Goal: Task Accomplishment & Management: Manage account settings

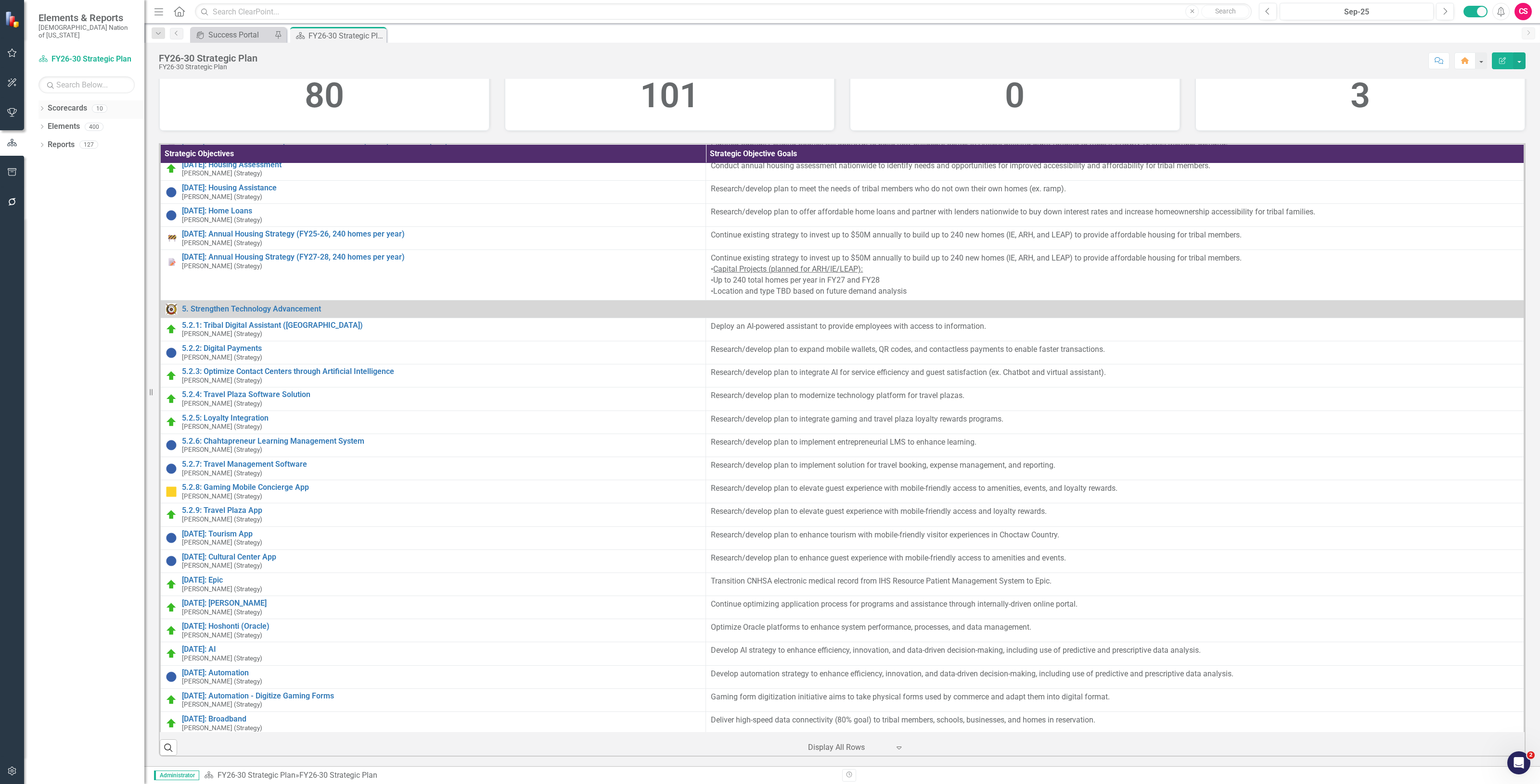
scroll to position [240, 0]
click at [68, 103] on link "Scorecards" at bounding box center [67, 108] width 39 height 11
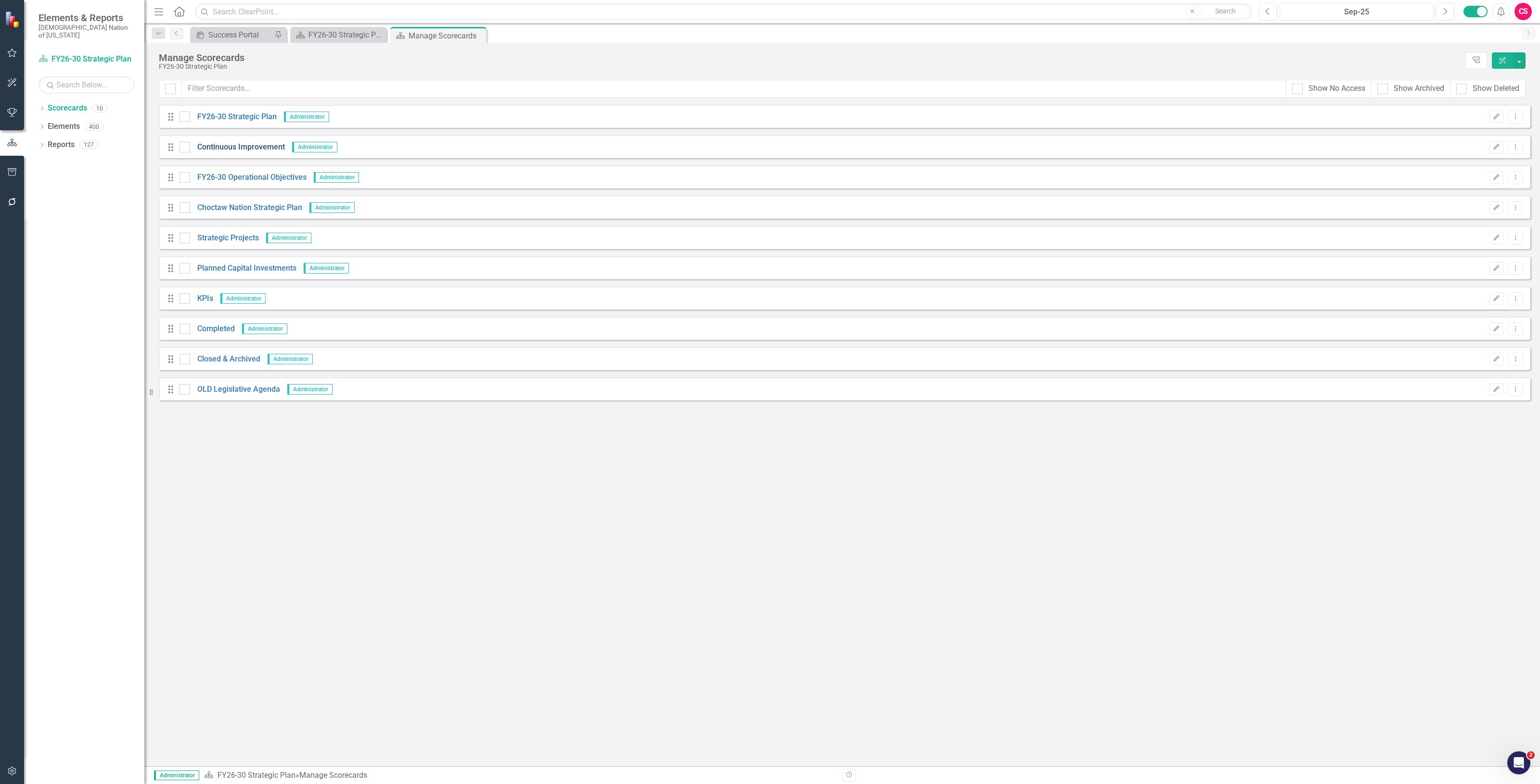
click at [223, 149] on link "Continuous Improvement" at bounding box center [237, 147] width 95 height 11
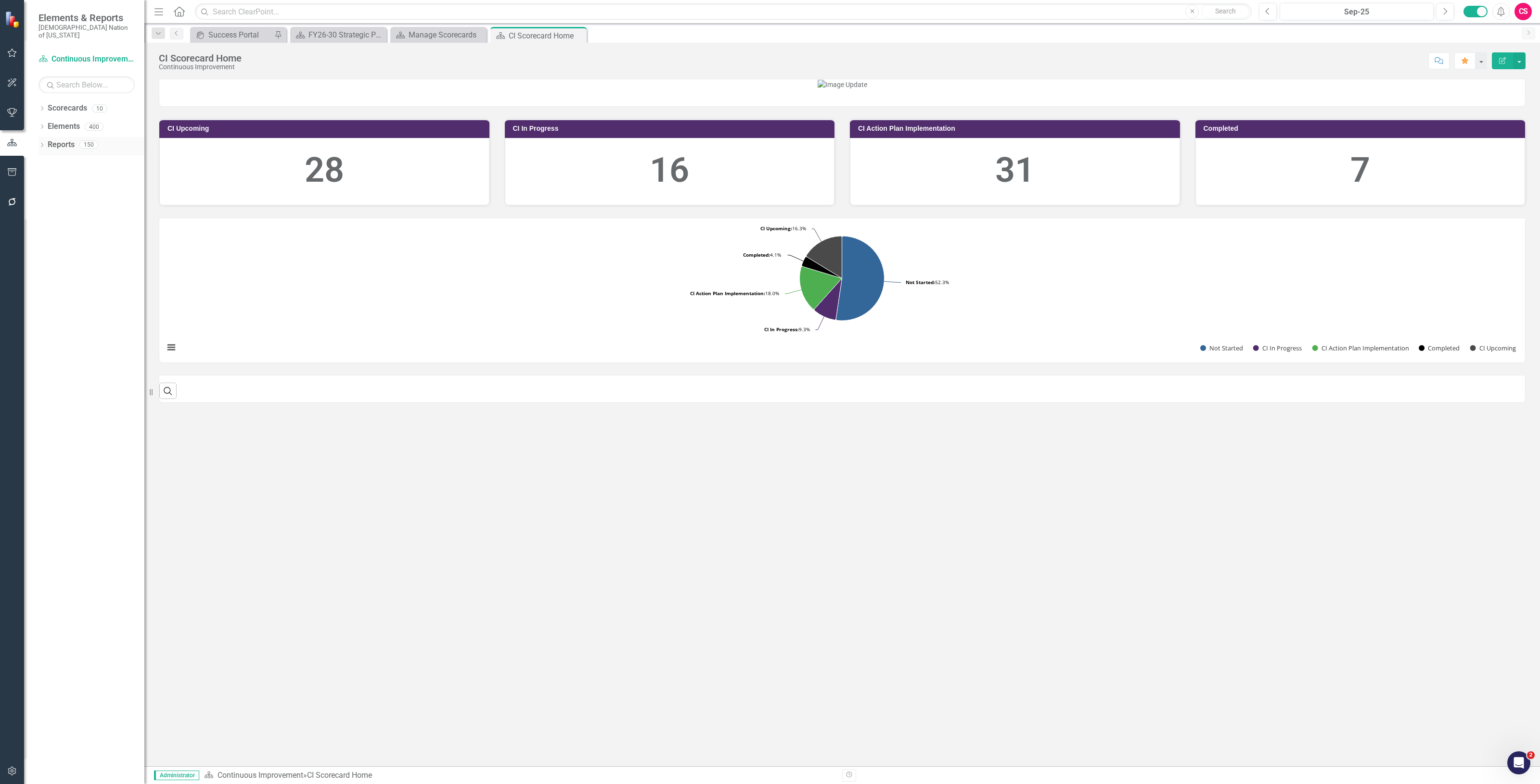
click at [62, 140] on link "Reports" at bounding box center [61, 145] width 27 height 11
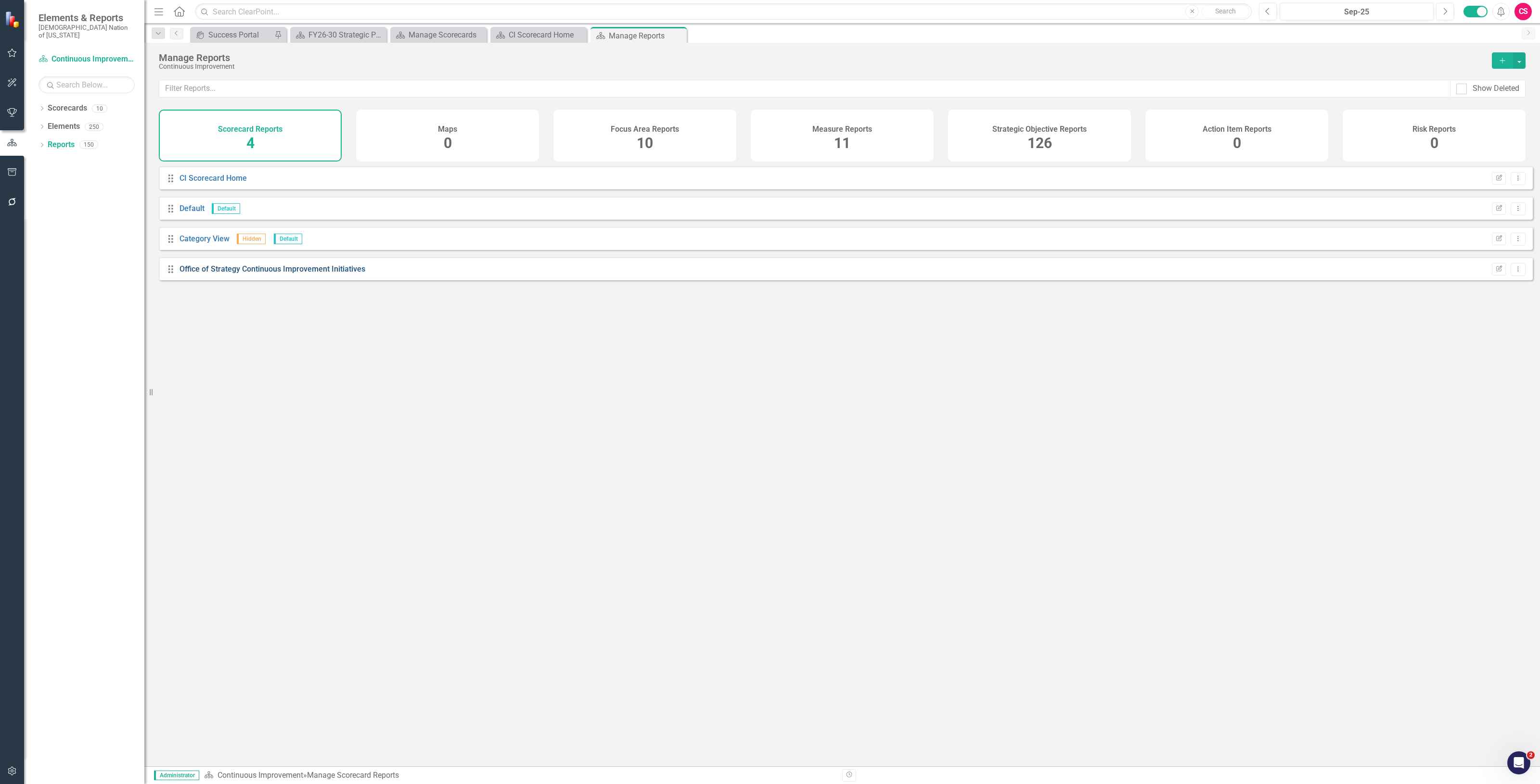
click at [342, 274] on link "Office of Strategy Continuous Improvement Initiatives" at bounding box center [272, 269] width 186 height 9
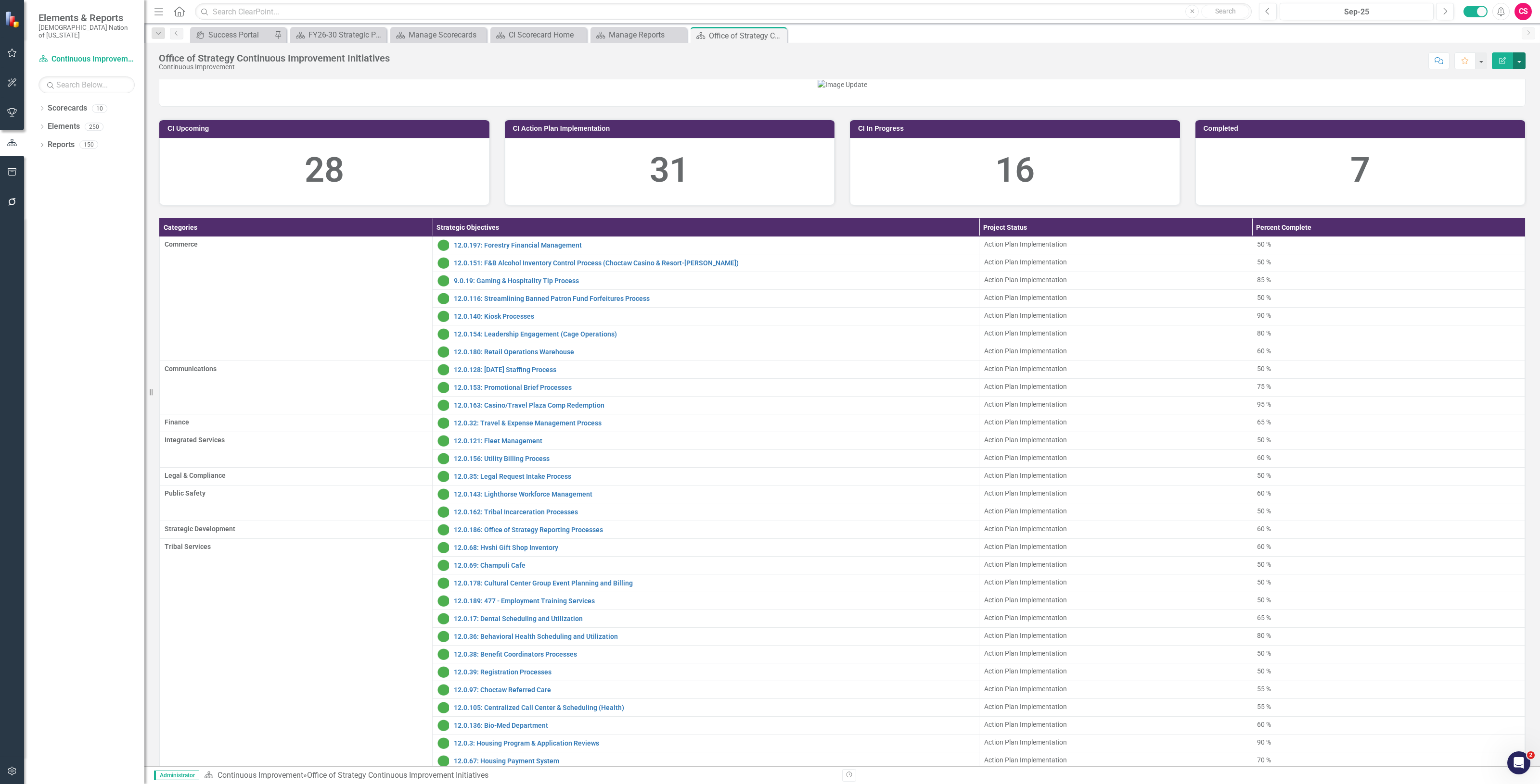
click at [1520, 65] on button "button" at bounding box center [1518, 61] width 13 height 17
click at [1473, 139] on link "PDF Export to PDF" at bounding box center [1486, 136] width 78 height 18
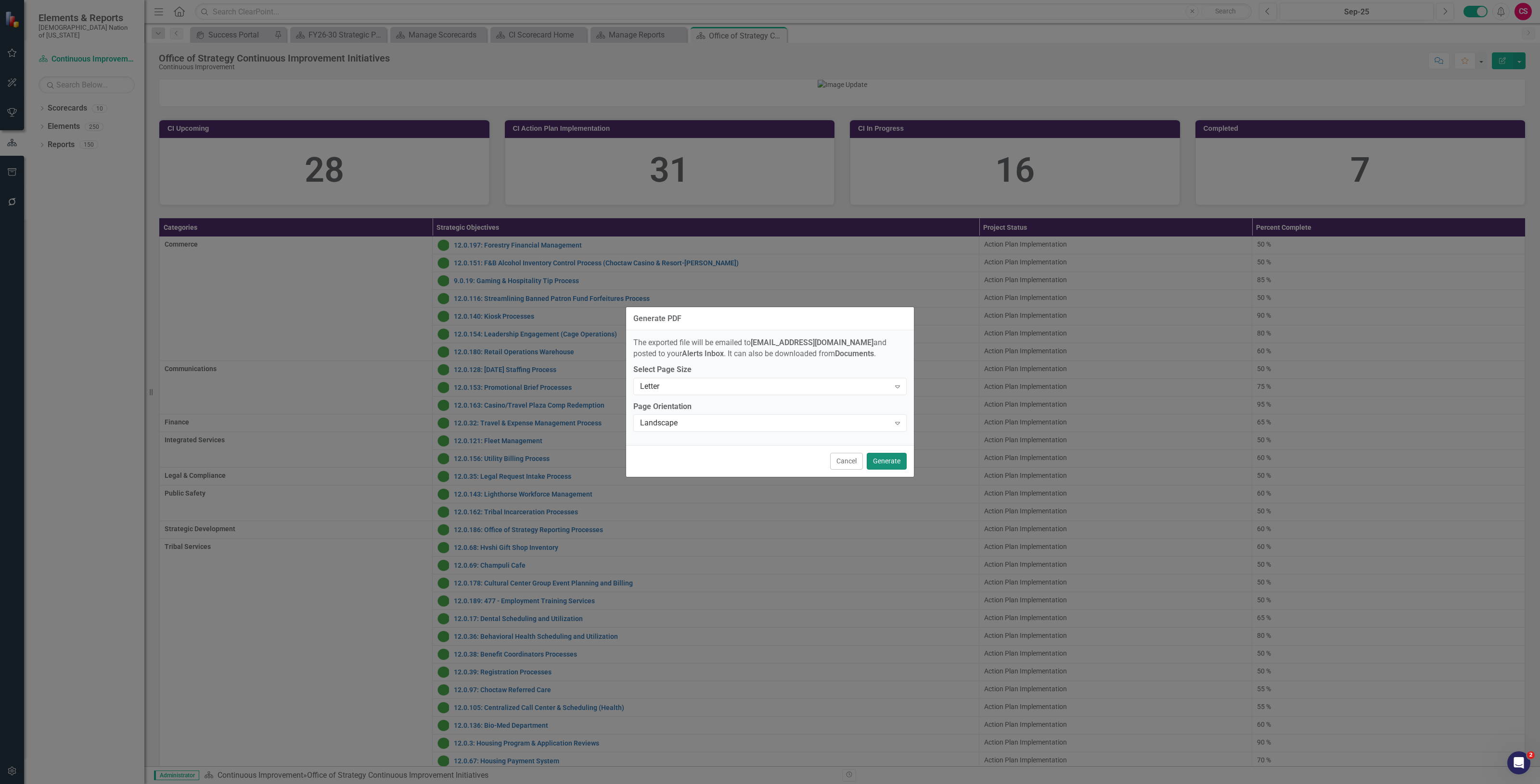
click at [886, 463] on button "Generate" at bounding box center [887, 461] width 40 height 17
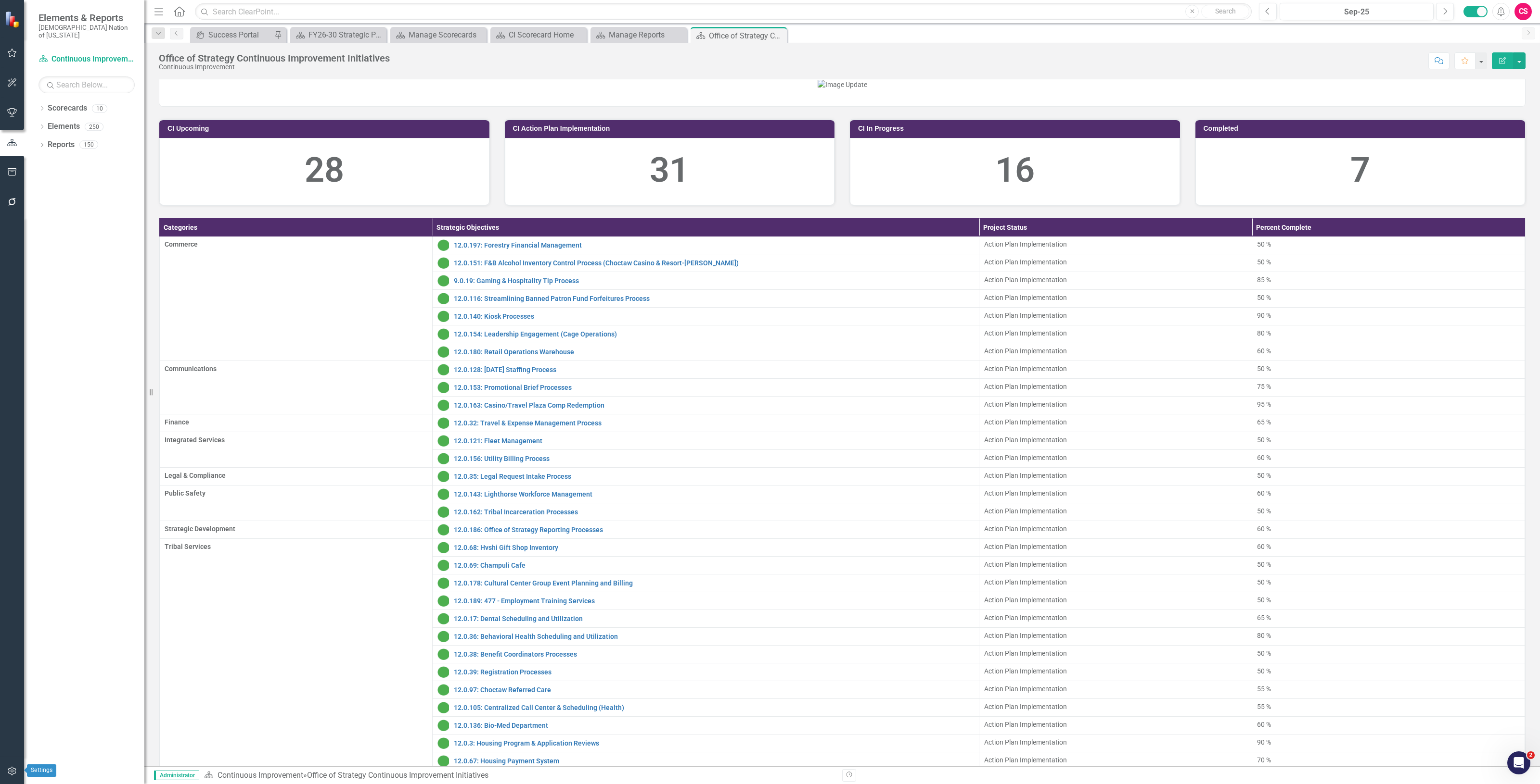
click at [12, 773] on icon "button" at bounding box center [13, 771] width 10 height 7
click at [84, 70] on link "Manage Users" at bounding box center [87, 74] width 96 height 11
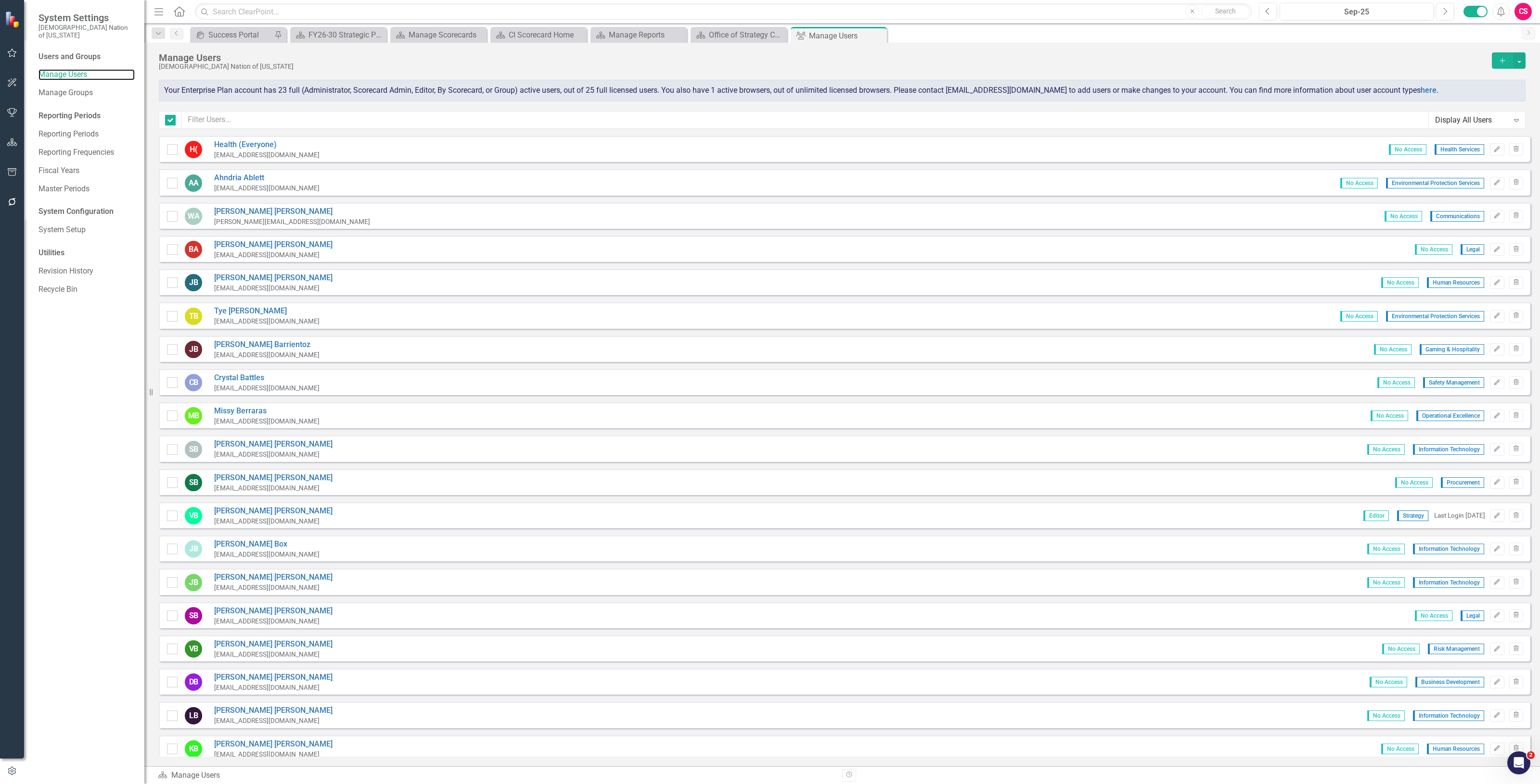
checkbox input "false"
click at [208, 120] on input "text" at bounding box center [805, 120] width 1247 height 18
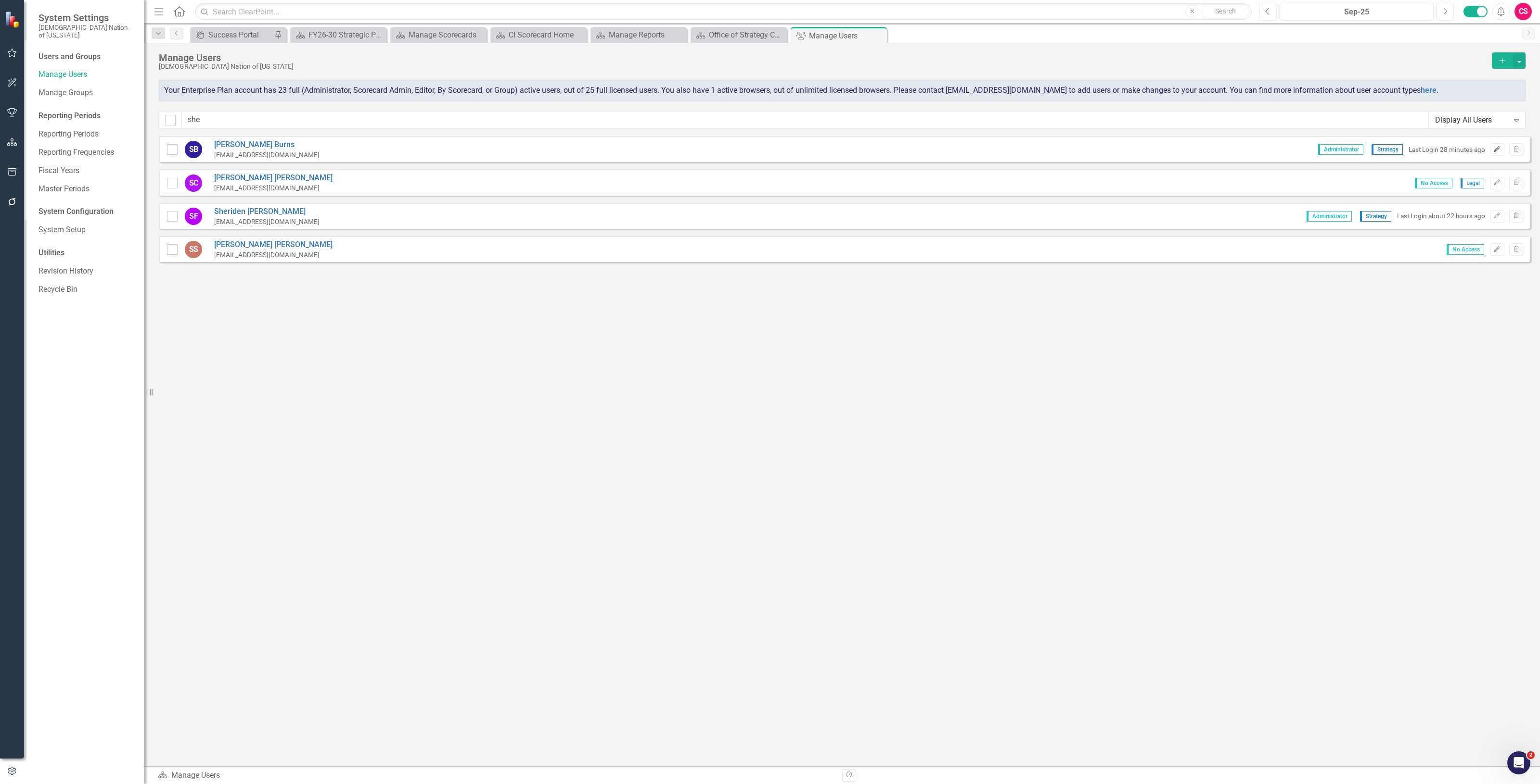
click at [1495, 147] on icon "Edit" at bounding box center [1497, 150] width 7 height 6
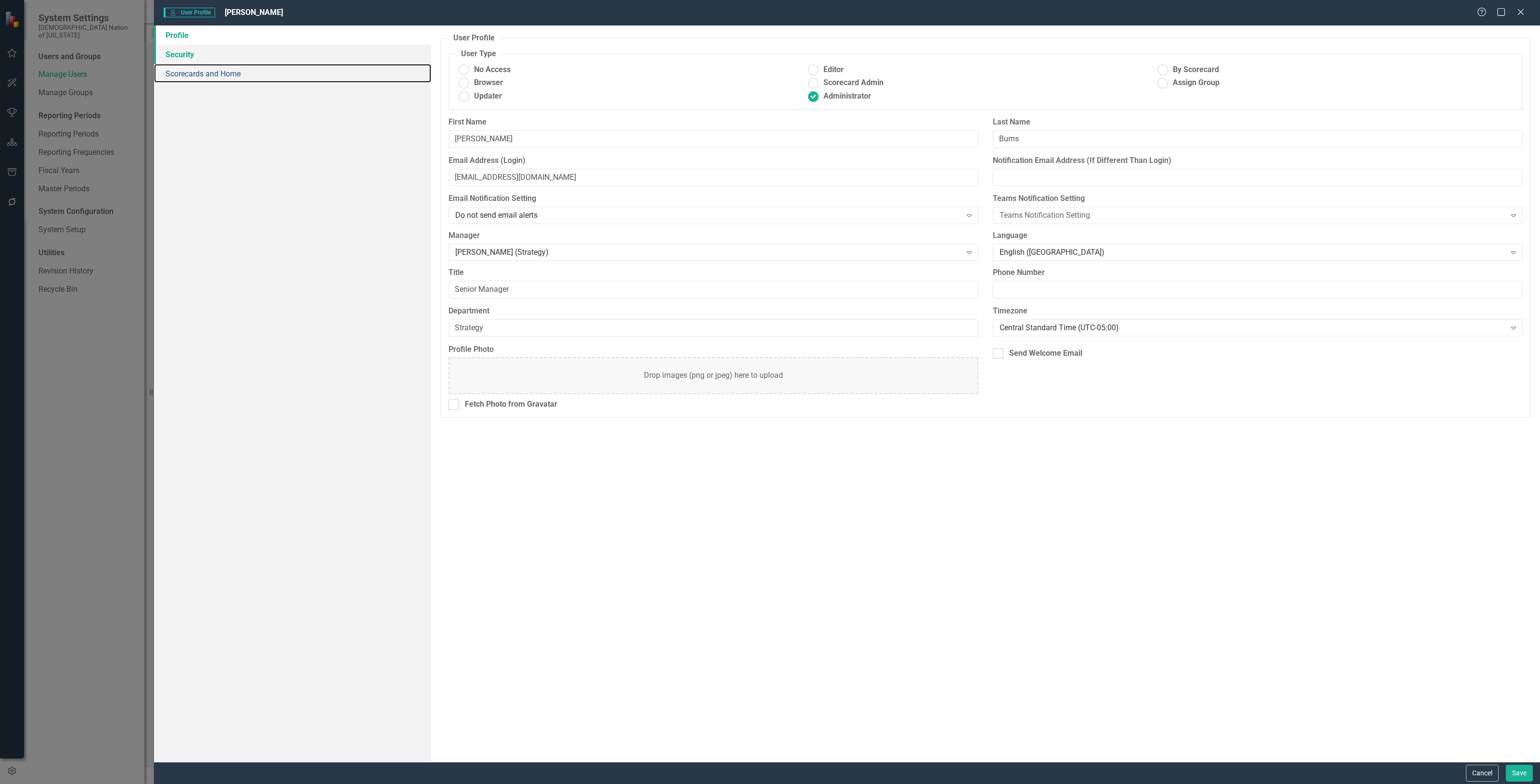
drag, startPoint x: 259, startPoint y: 67, endPoint x: 250, endPoint y: 56, distance: 14.2
click at [259, 67] on link "Scorecards and Home" at bounding box center [292, 73] width 277 height 19
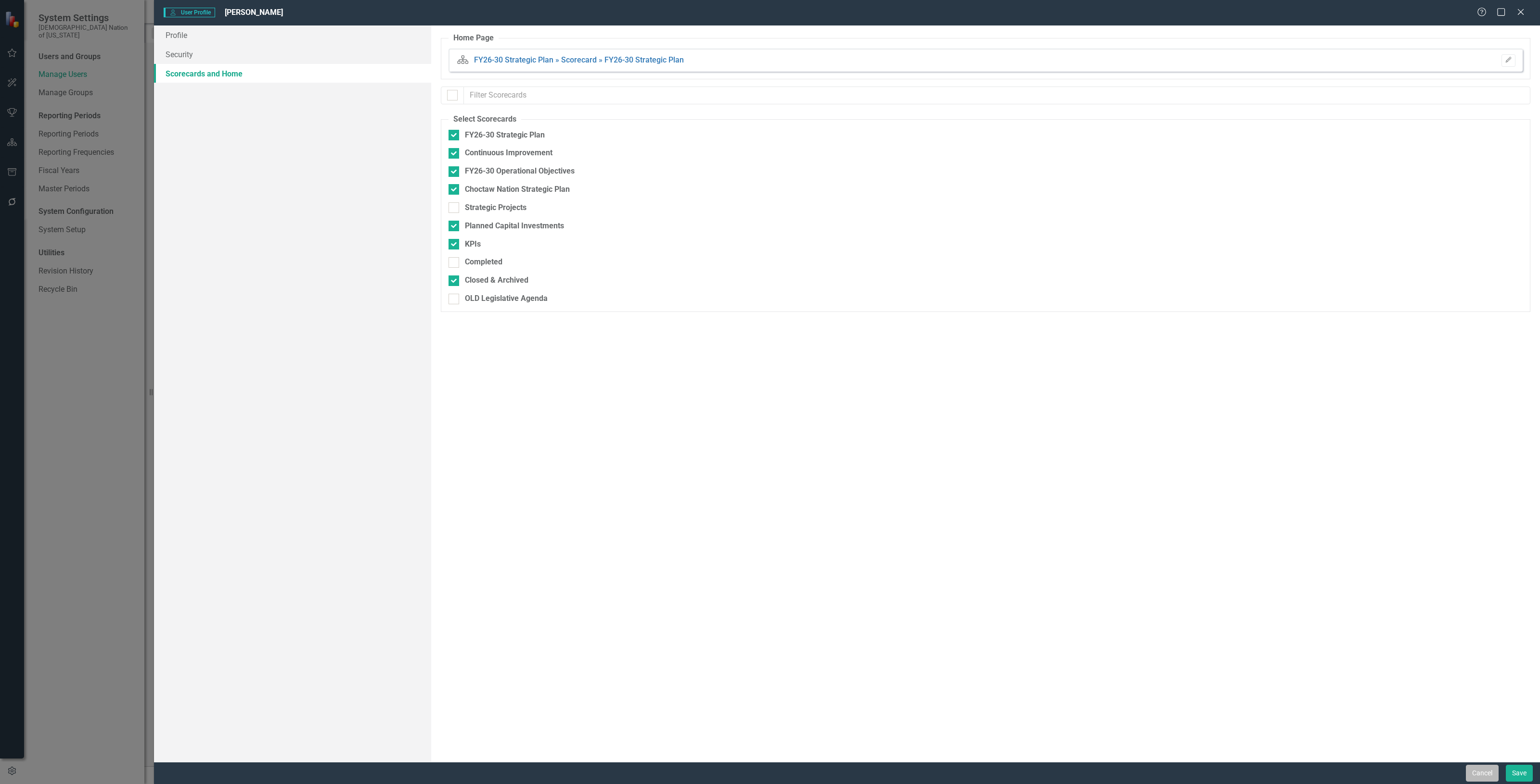
click at [1470, 772] on button "Cancel" at bounding box center [1482, 774] width 33 height 17
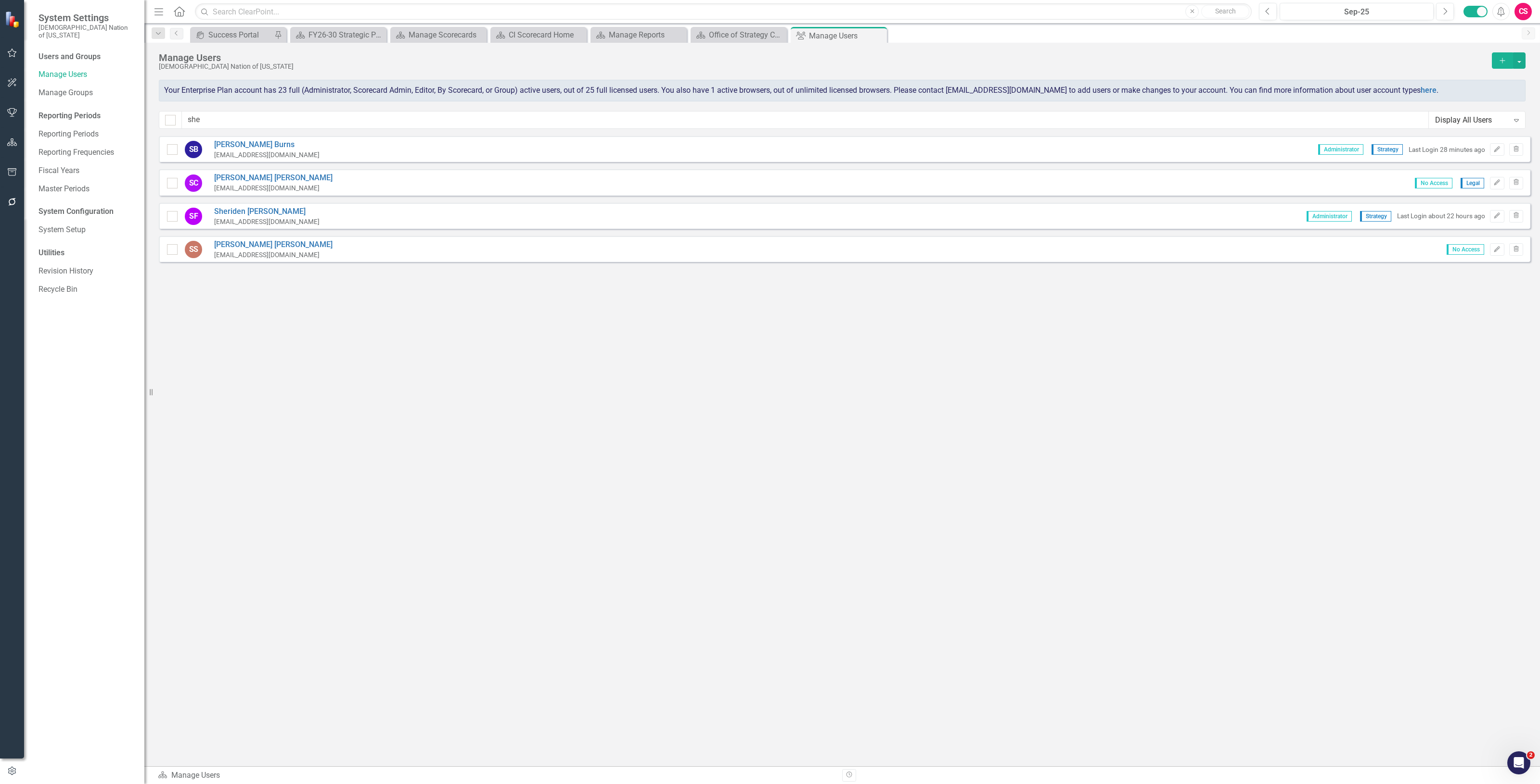
drag, startPoint x: 244, startPoint y: 111, endPoint x: 199, endPoint y: 119, distance: 45.7
click at [199, 119] on div "Manage Users Choctaw Nation of [US_STATE] Add Your Enterprise Plan account has …" at bounding box center [842, 90] width 1395 height 93
drag, startPoint x: 206, startPoint y: 120, endPoint x: 126, endPoint y: 127, distance: 80.3
click at [126, 127] on div "System Settings Choctaw Nation of [US_STATE] Users and Groups Manage Users Mana…" at bounding box center [770, 392] width 1540 height 784
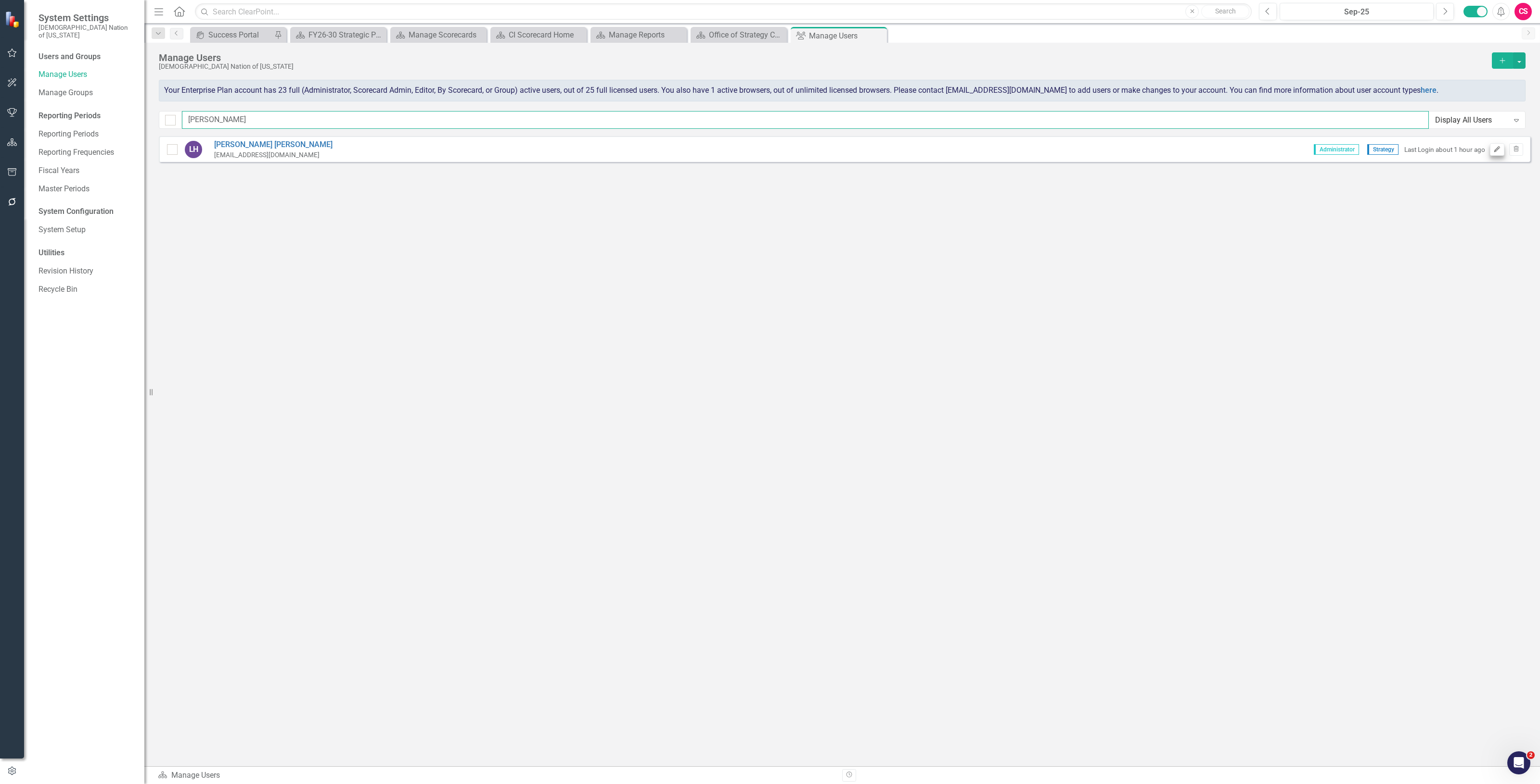
type input "[PERSON_NAME]"
click at [1495, 150] on icon "button" at bounding box center [1497, 149] width 6 height 6
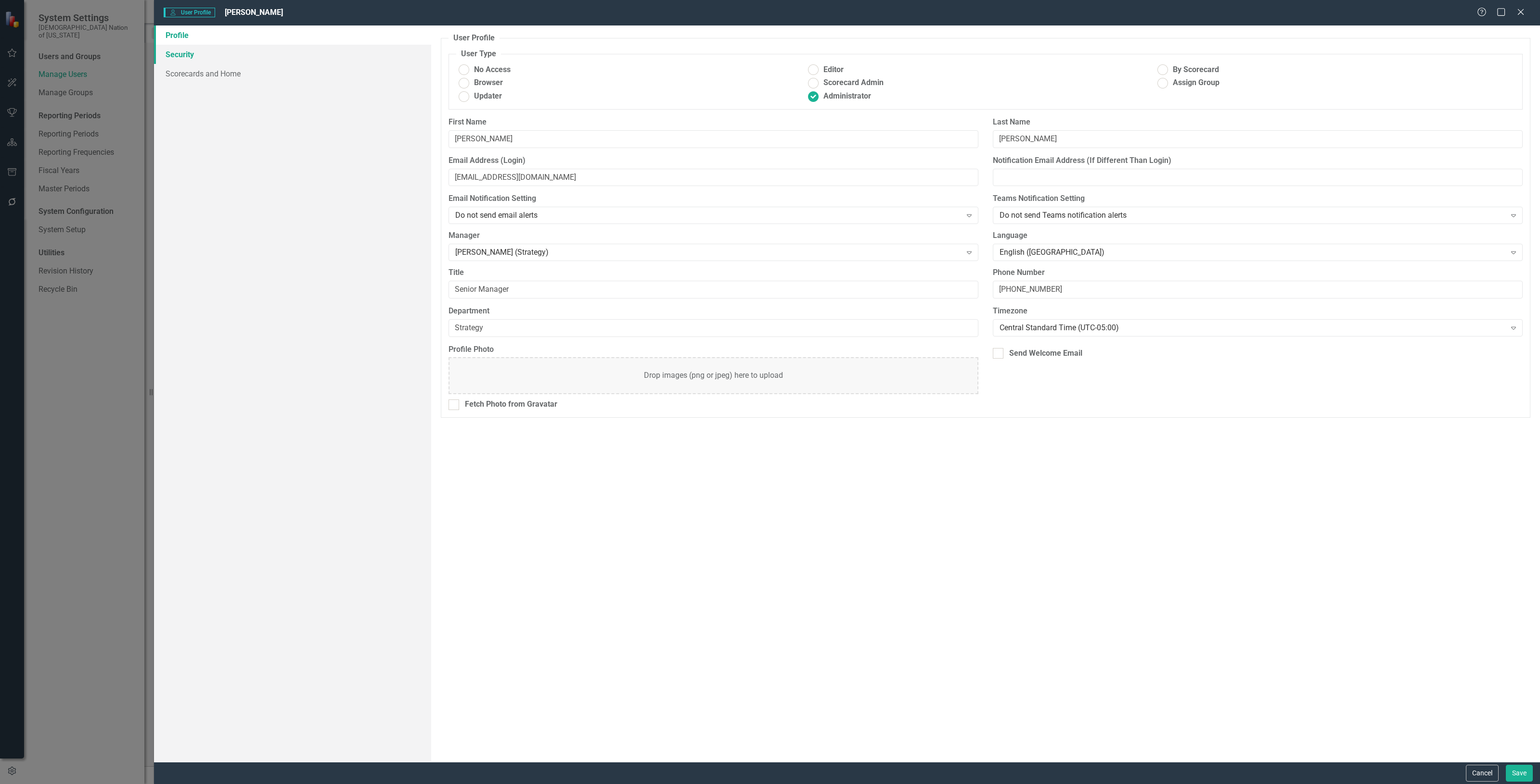
click at [319, 63] on link "Security" at bounding box center [292, 54] width 277 height 19
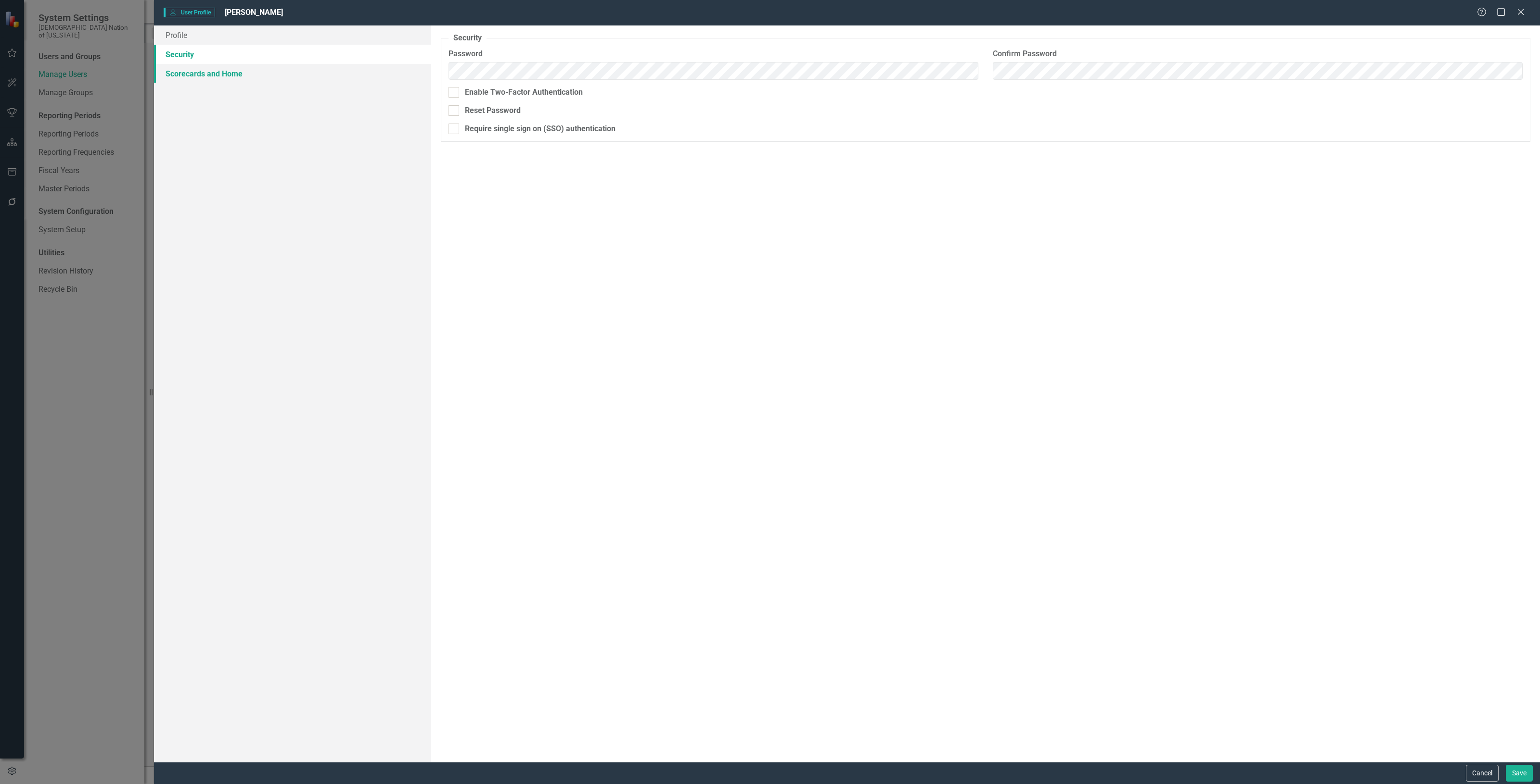
click at [197, 71] on link "Scorecards and Home" at bounding box center [292, 73] width 277 height 19
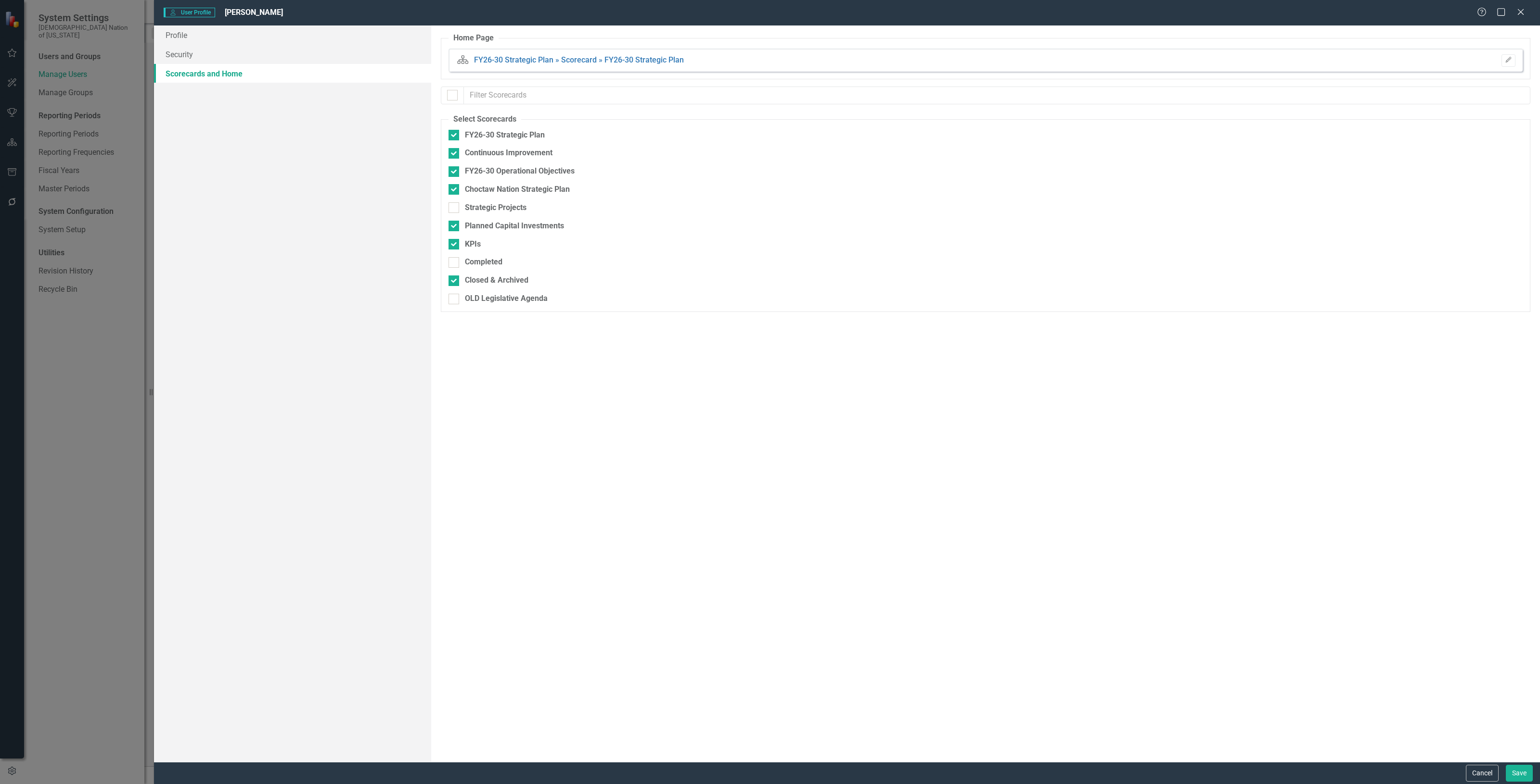
checkbox input "false"
click at [1470, 765] on button "Cancel" at bounding box center [1482, 774] width 33 height 17
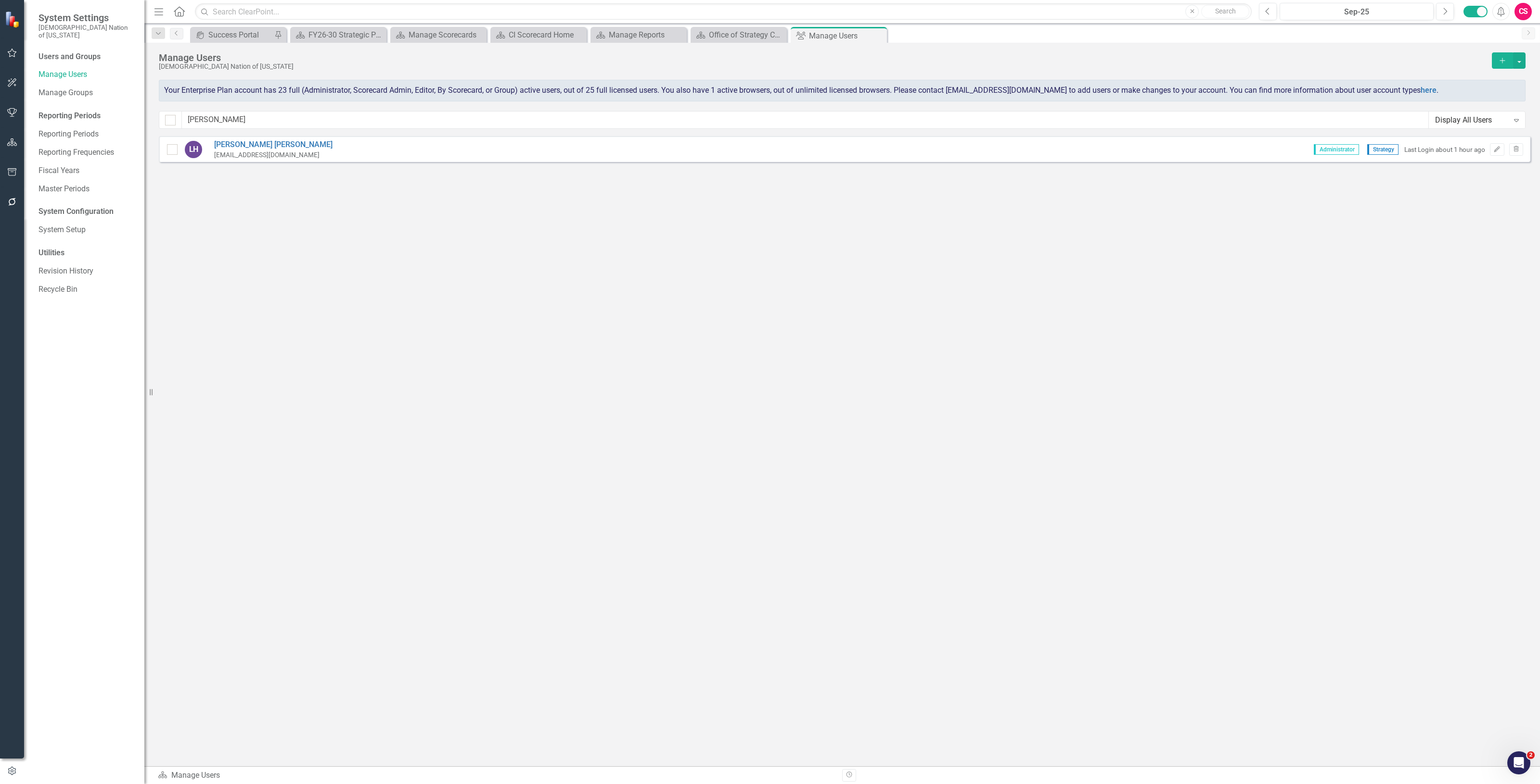
click at [1503, 16] on icon "Alerts" at bounding box center [1501, 11] width 10 height 10
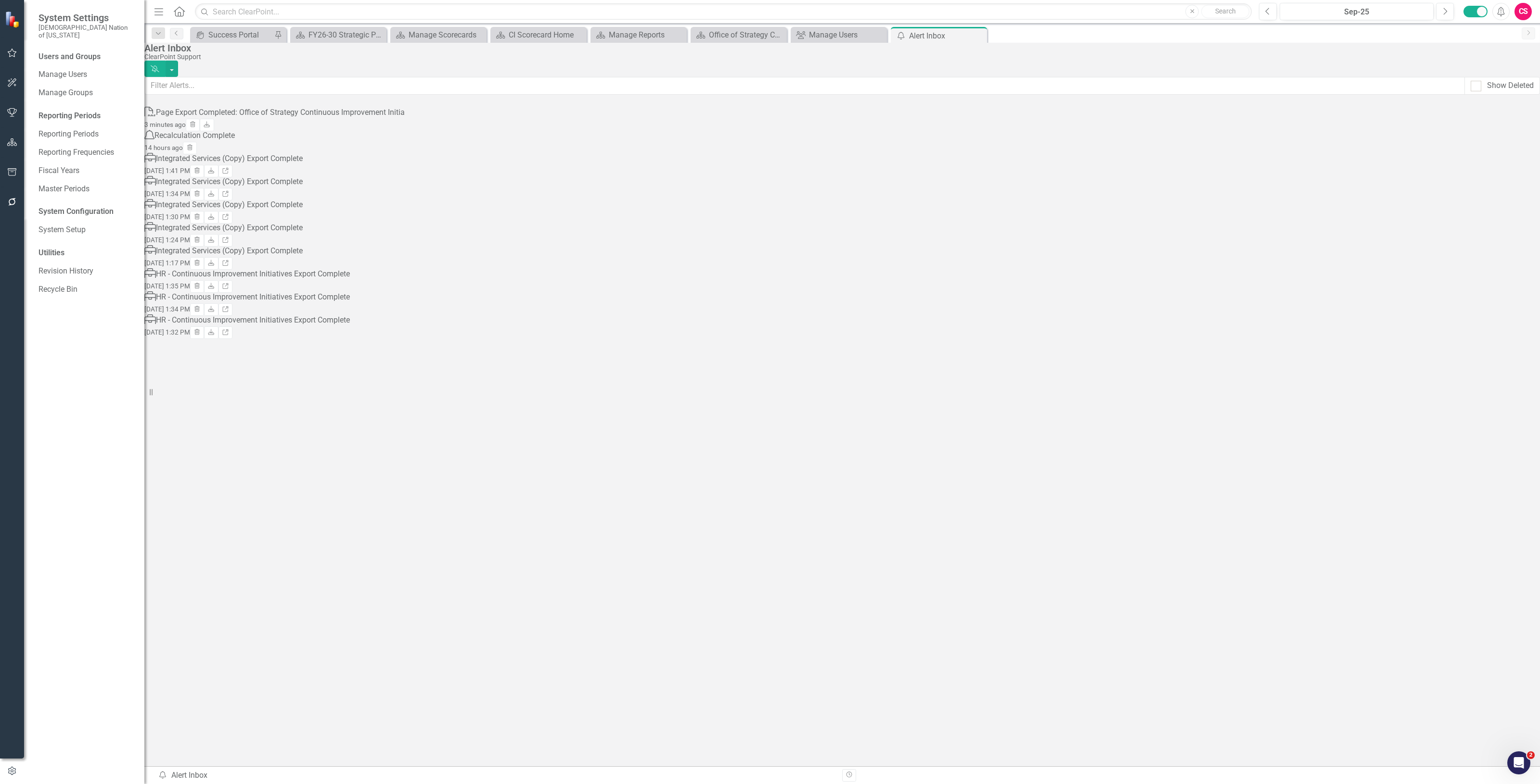
click at [231, 118] on div "Page Export Completed: Office of Strategy Continuous Improvement Initia" at bounding box center [280, 113] width 249 height 11
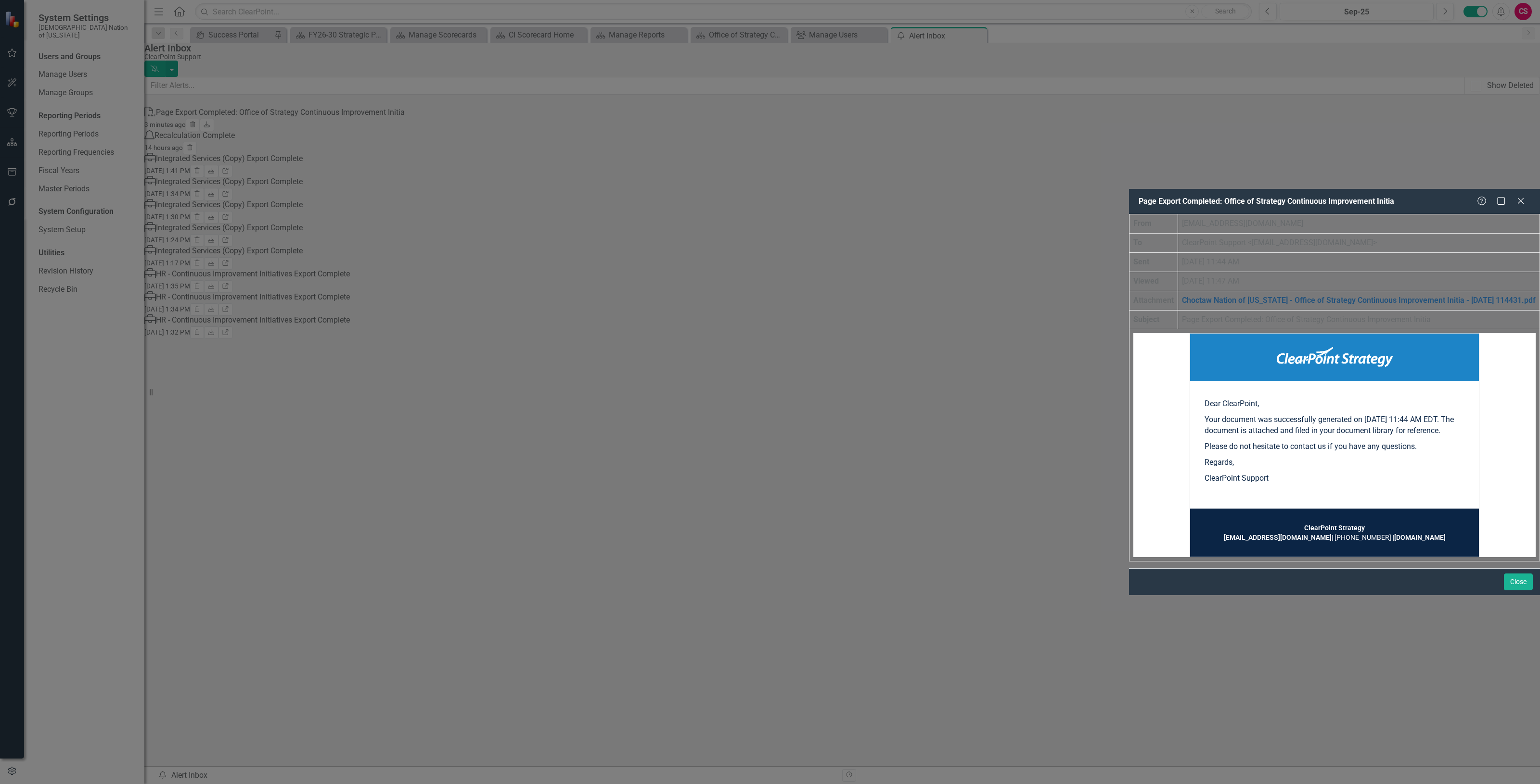
click at [1182, 296] on link "Choctaw Nation of [US_STATE] - Office of Strategy Continuous Improvement Initia…" at bounding box center [1358, 300] width 354 height 9
